Goal: Information Seeking & Learning: Learn about a topic

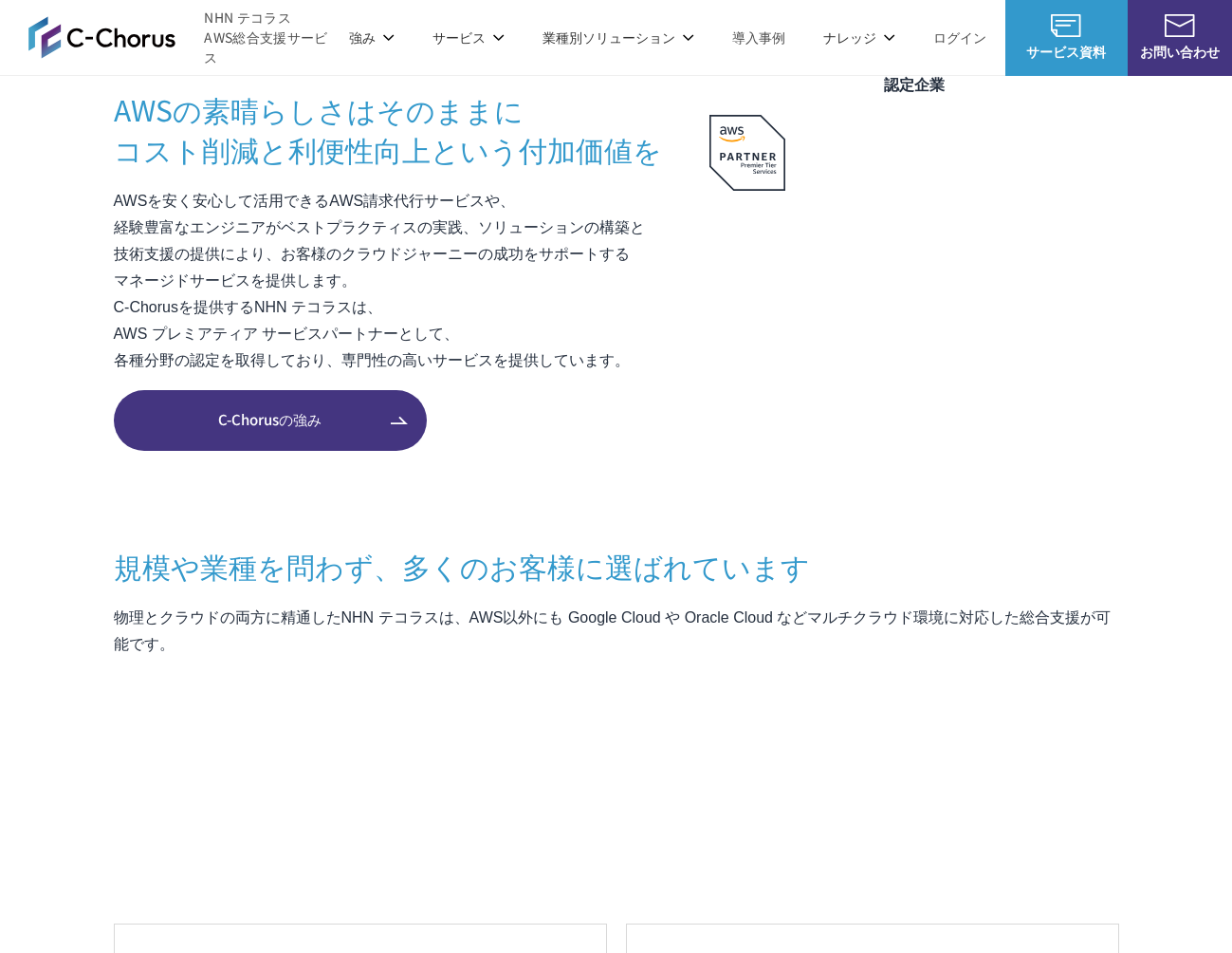
scroll to position [1308, 0]
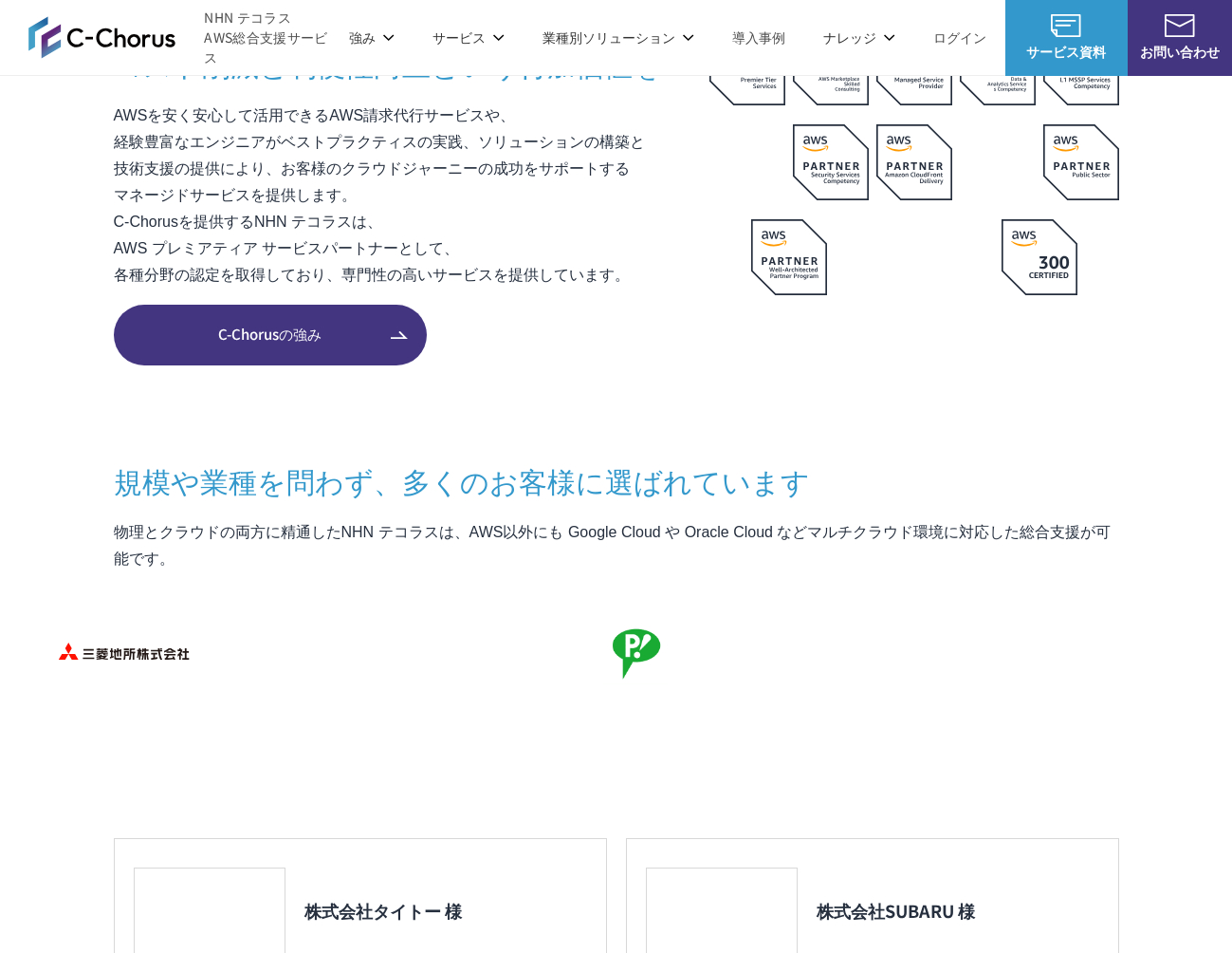
click at [258, 326] on span "C-Chorusの強み" at bounding box center [270, 335] width 313 height 22
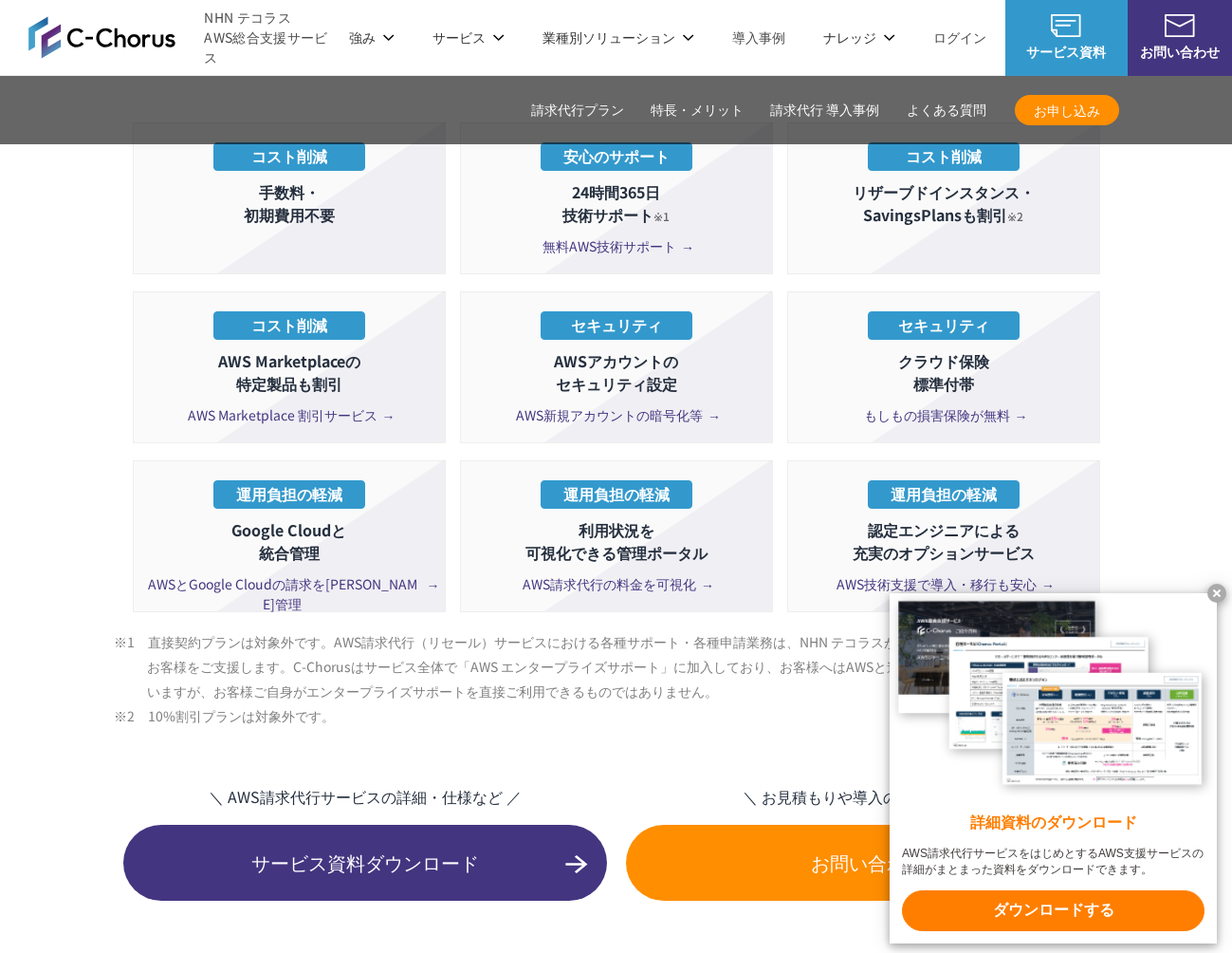
scroll to position [3438, 0]
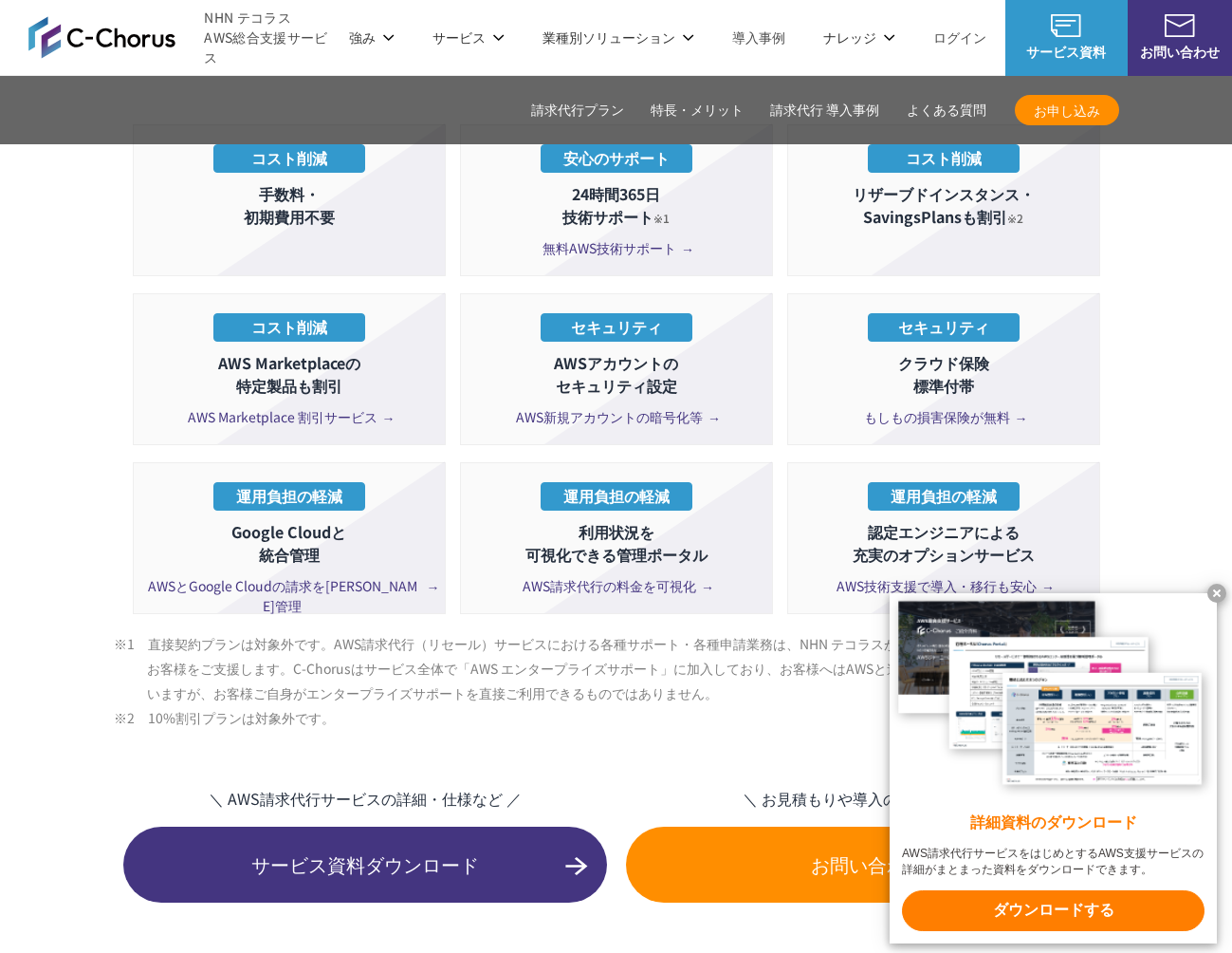
click at [669, 576] on span "AWS請求代行の料金を可視化" at bounding box center [616, 585] width 187 height 20
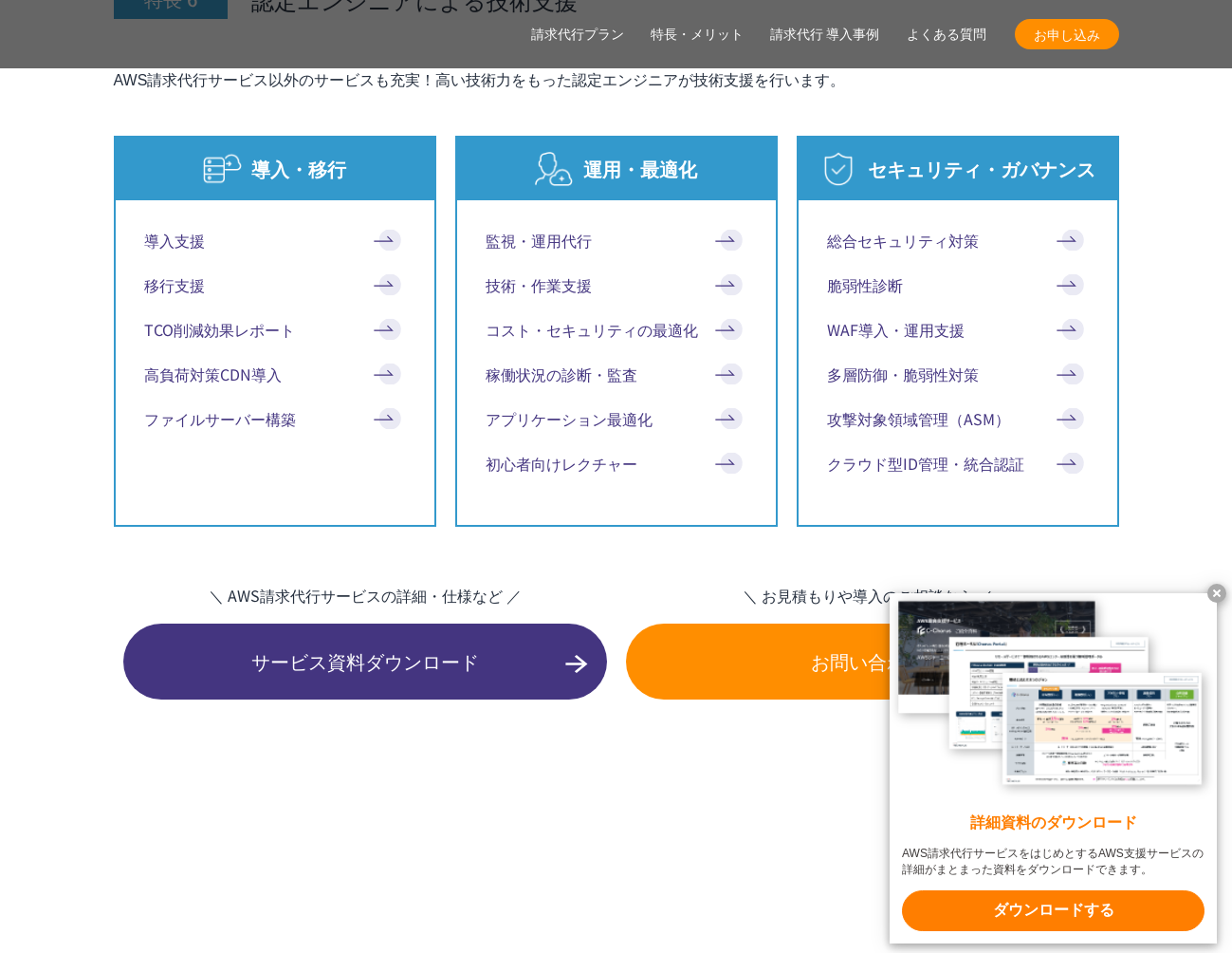
scroll to position [9017, 0]
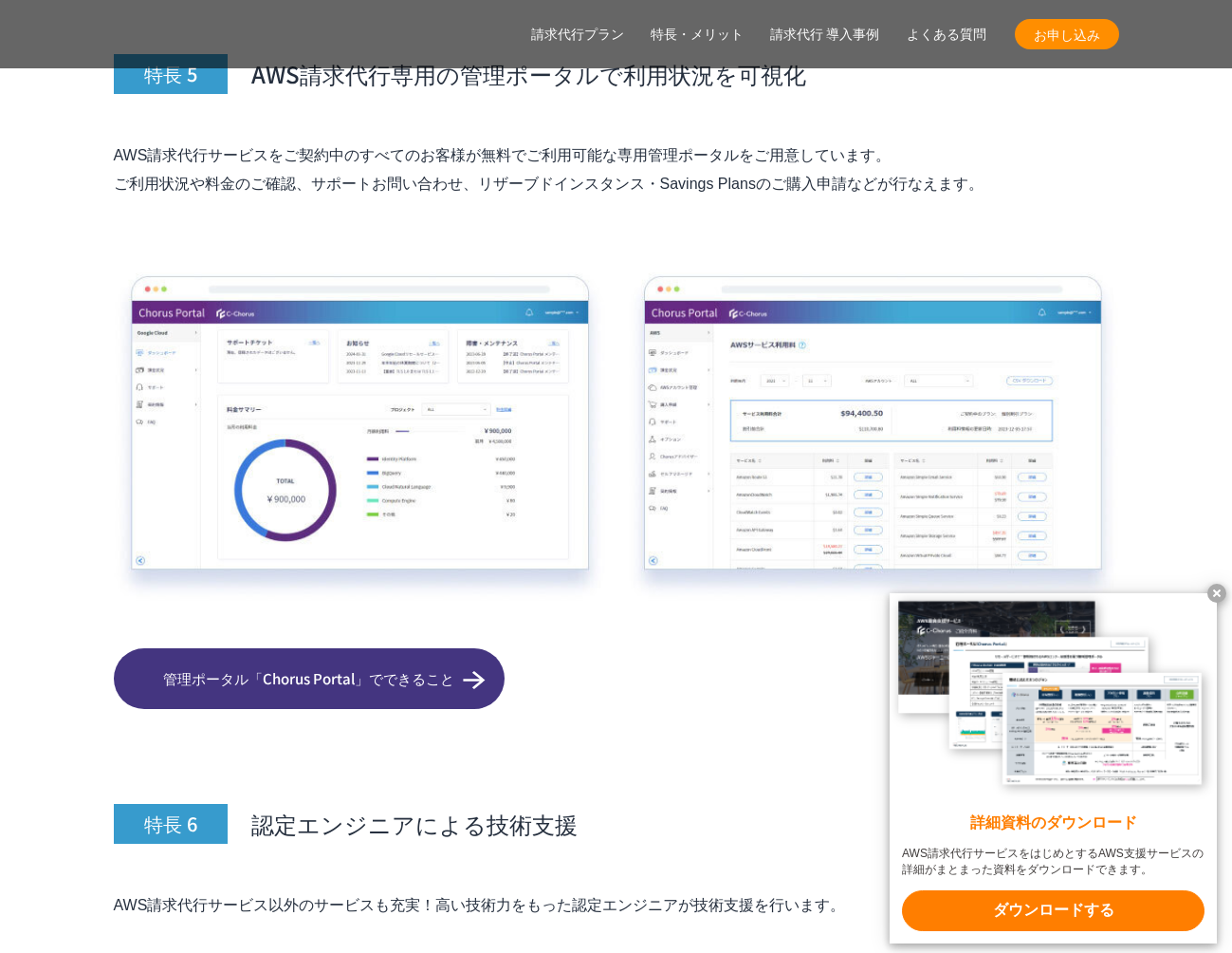
click at [1218, 593] on x-t at bounding box center [1217, 593] width 19 height 19
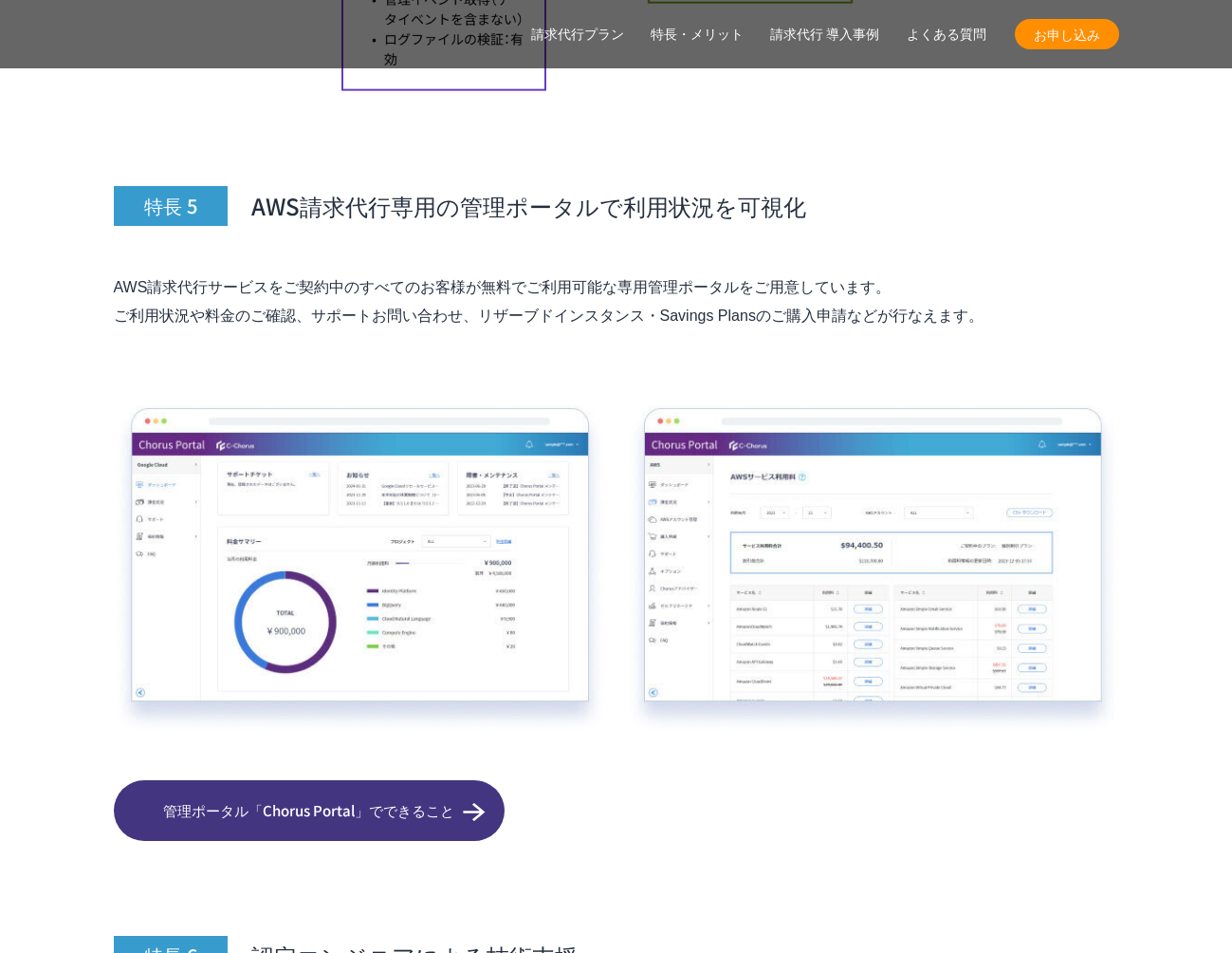
click at [340, 800] on span "管理ポータル「Chorus Portal」でできること" at bounding box center [309, 810] width 391 height 22
